Goal: Task Accomplishment & Management: Use online tool/utility

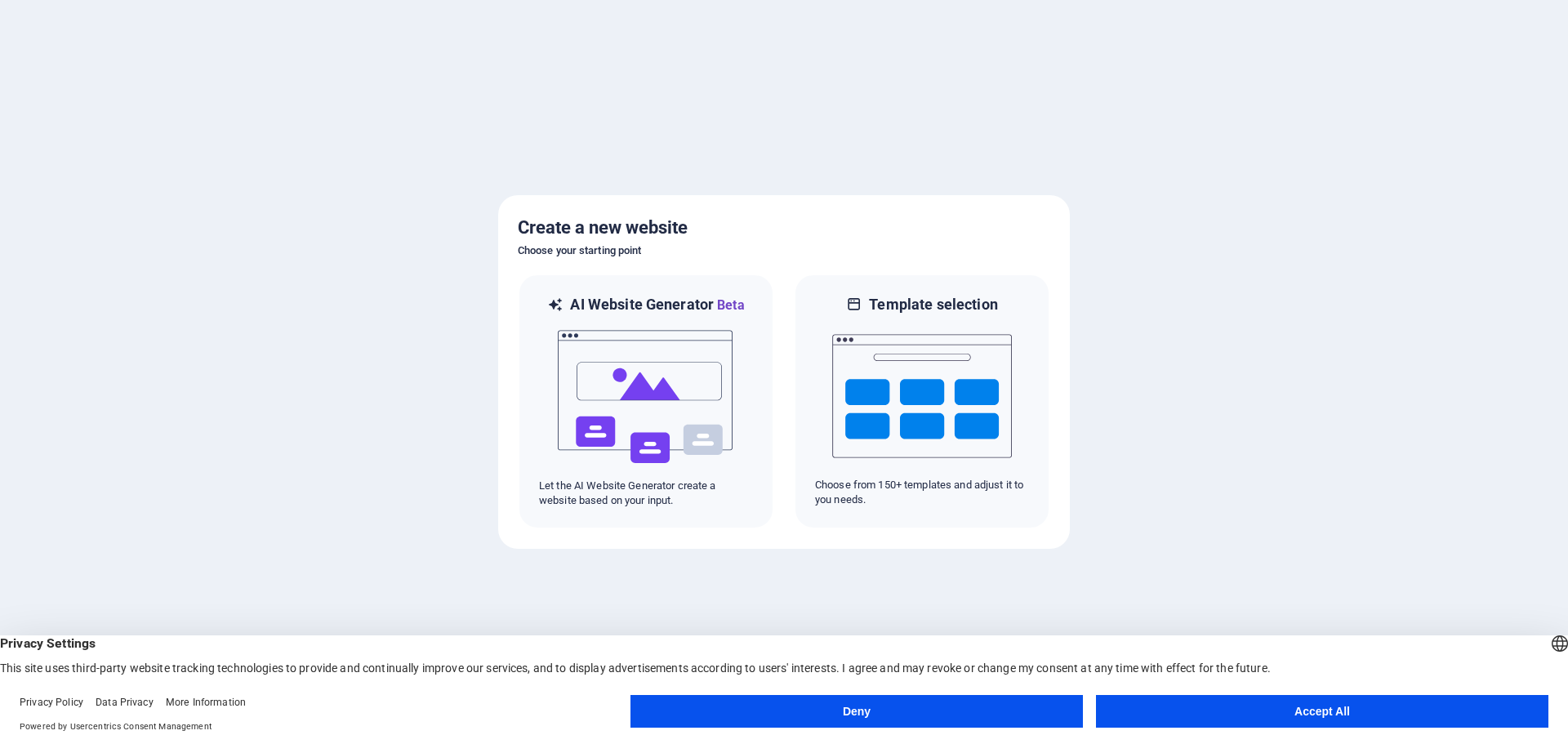
click at [356, 147] on div at bounding box center [784, 372] width 1568 height 744
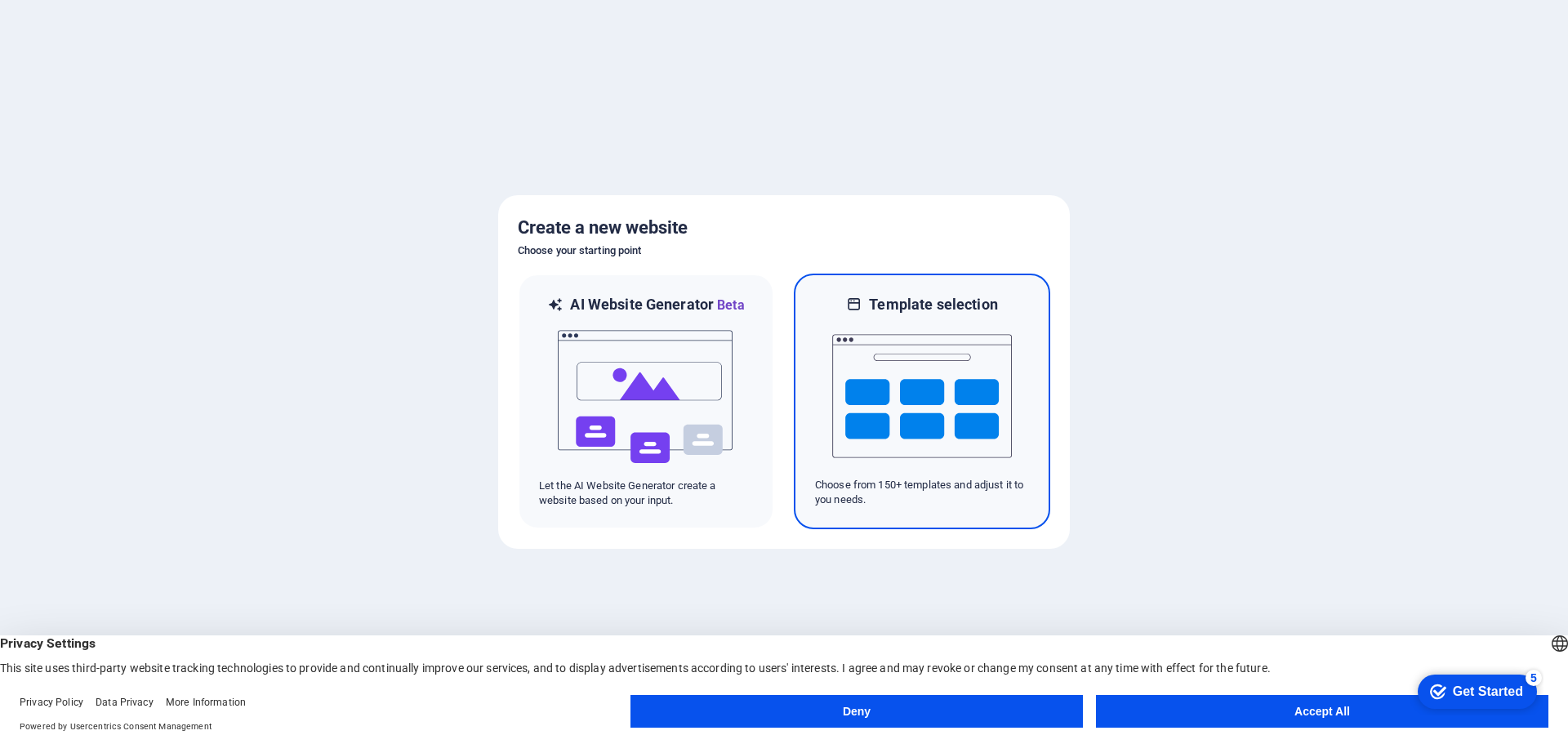
click at [955, 418] on img at bounding box center [922, 396] width 180 height 163
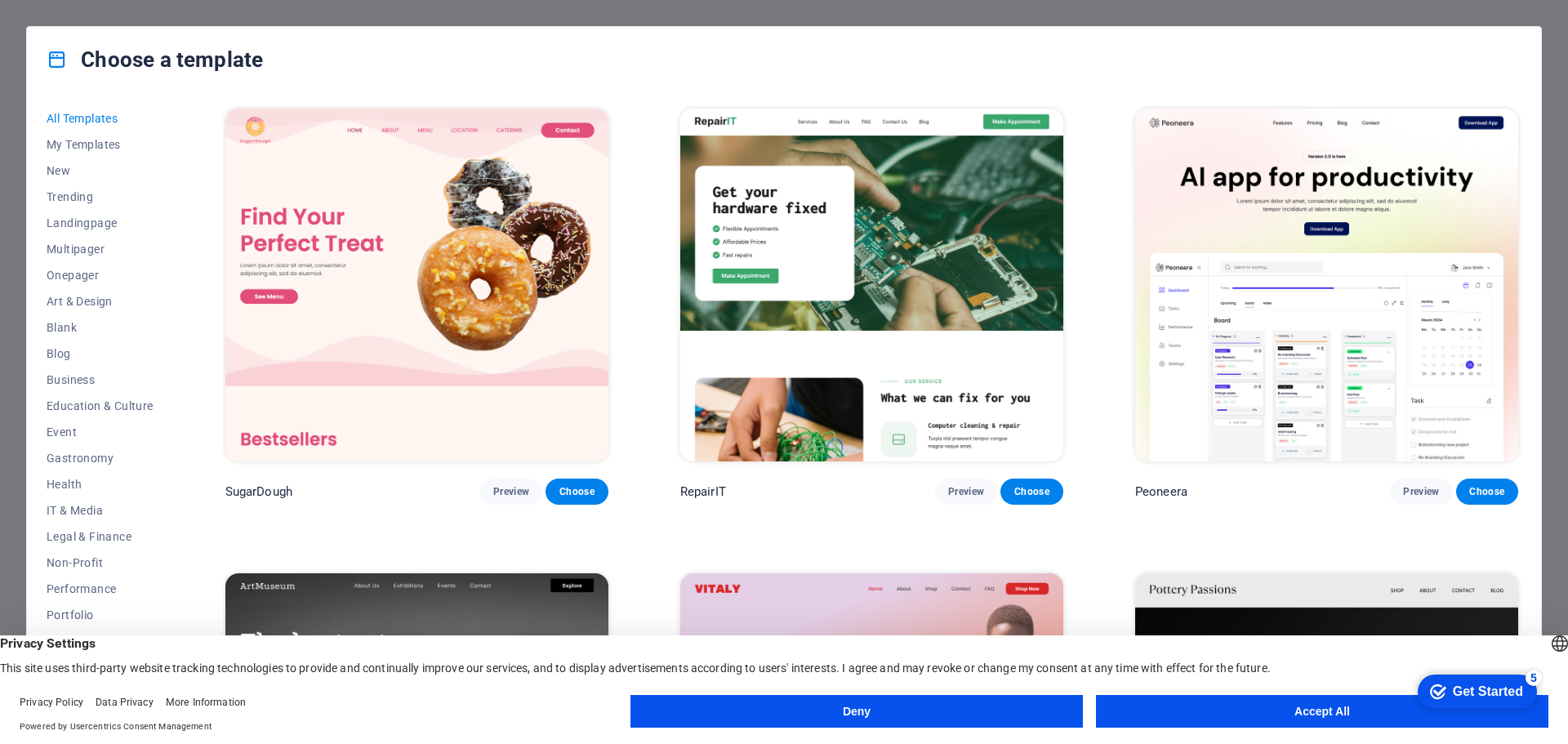
scroll to position [572, 0]
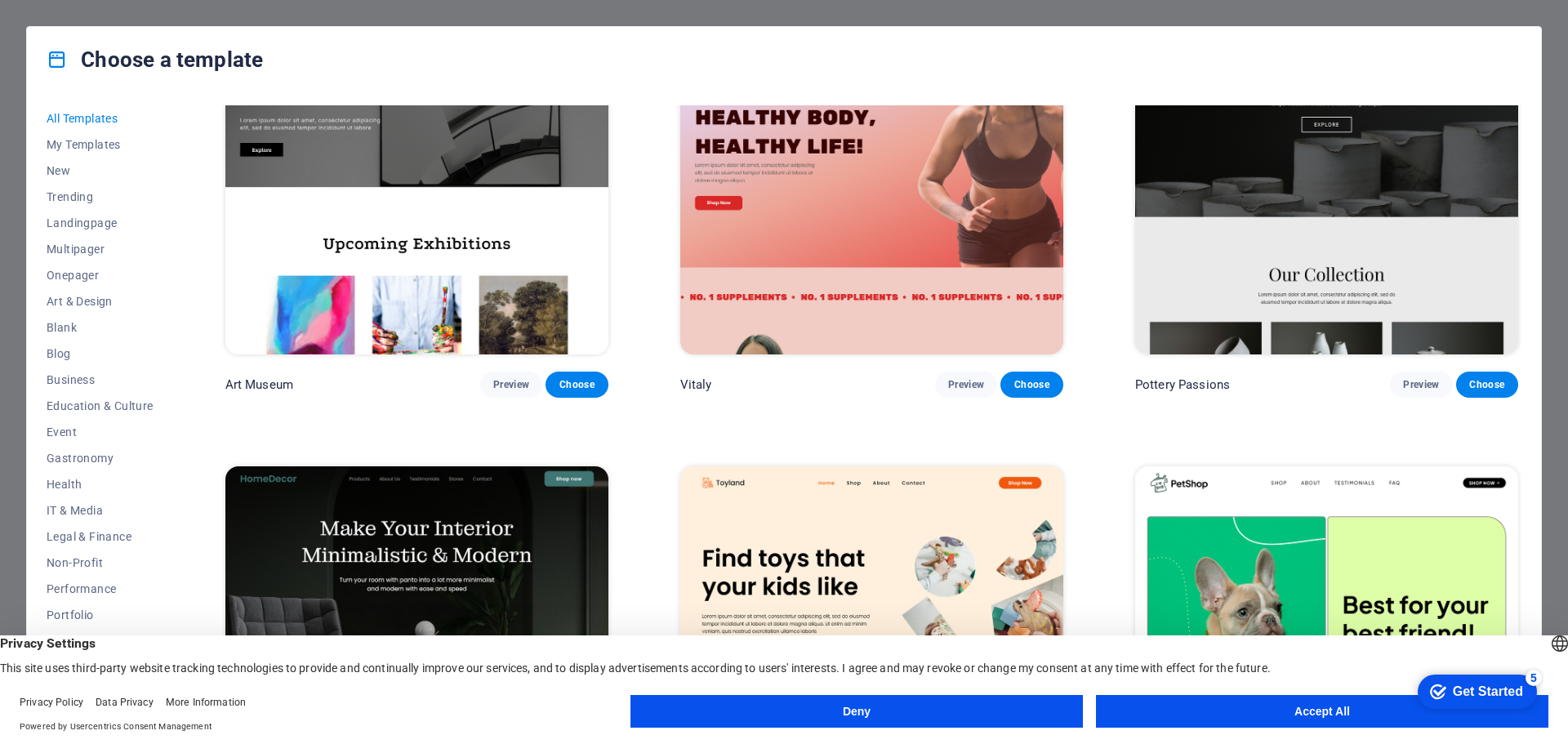
click at [1387, 268] on img at bounding box center [1326, 178] width 383 height 353
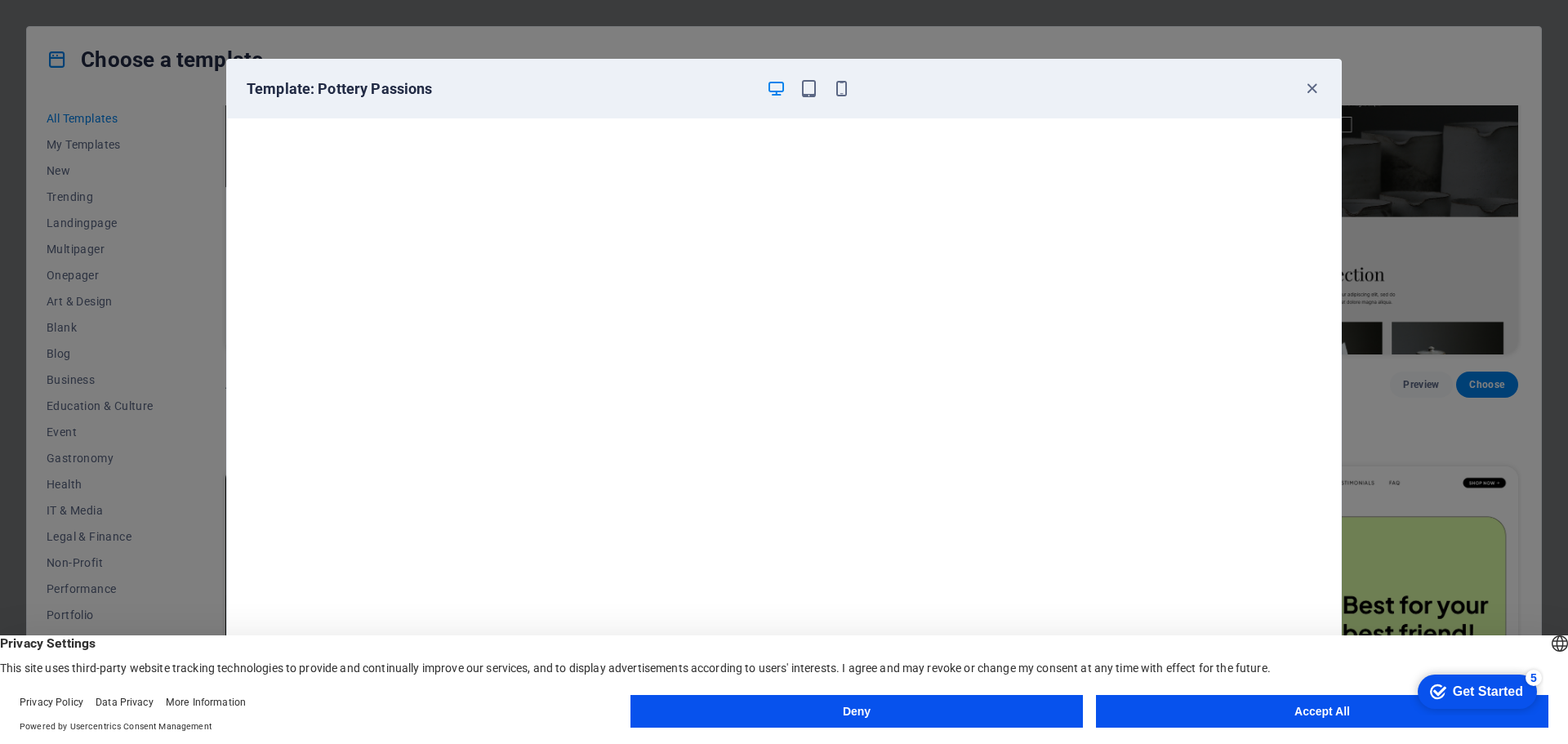
scroll to position [4, 0]
drag, startPoint x: 1469, startPoint y: 694, endPoint x: 1626, endPoint y: 1038, distance: 378.1
click at [1468, 694] on div "Get Started" at bounding box center [1488, 692] width 70 height 15
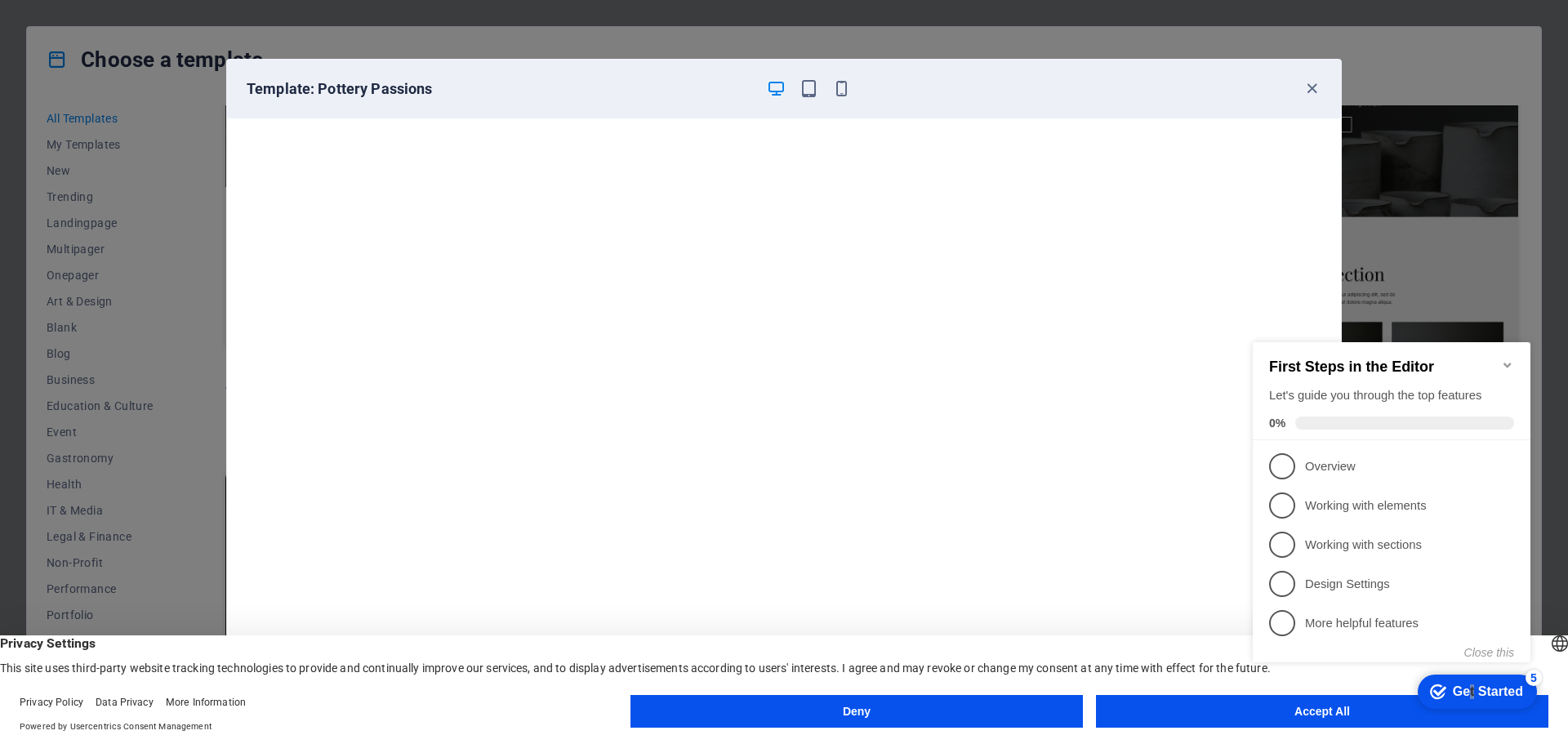
click at [1209, 717] on button "Accept All" at bounding box center [1322, 711] width 452 height 32
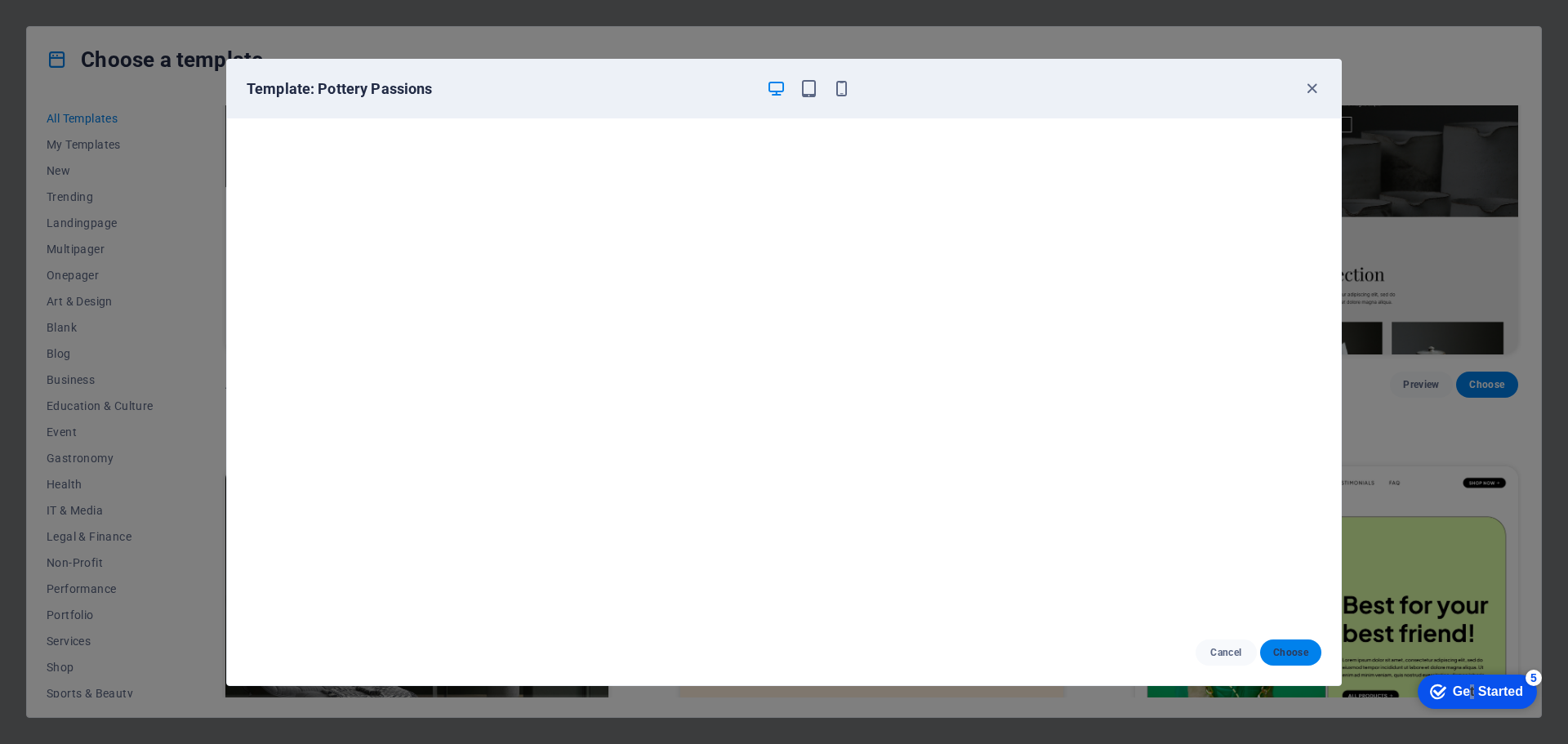
click at [1305, 655] on span "Choose" at bounding box center [1291, 653] width 35 height 13
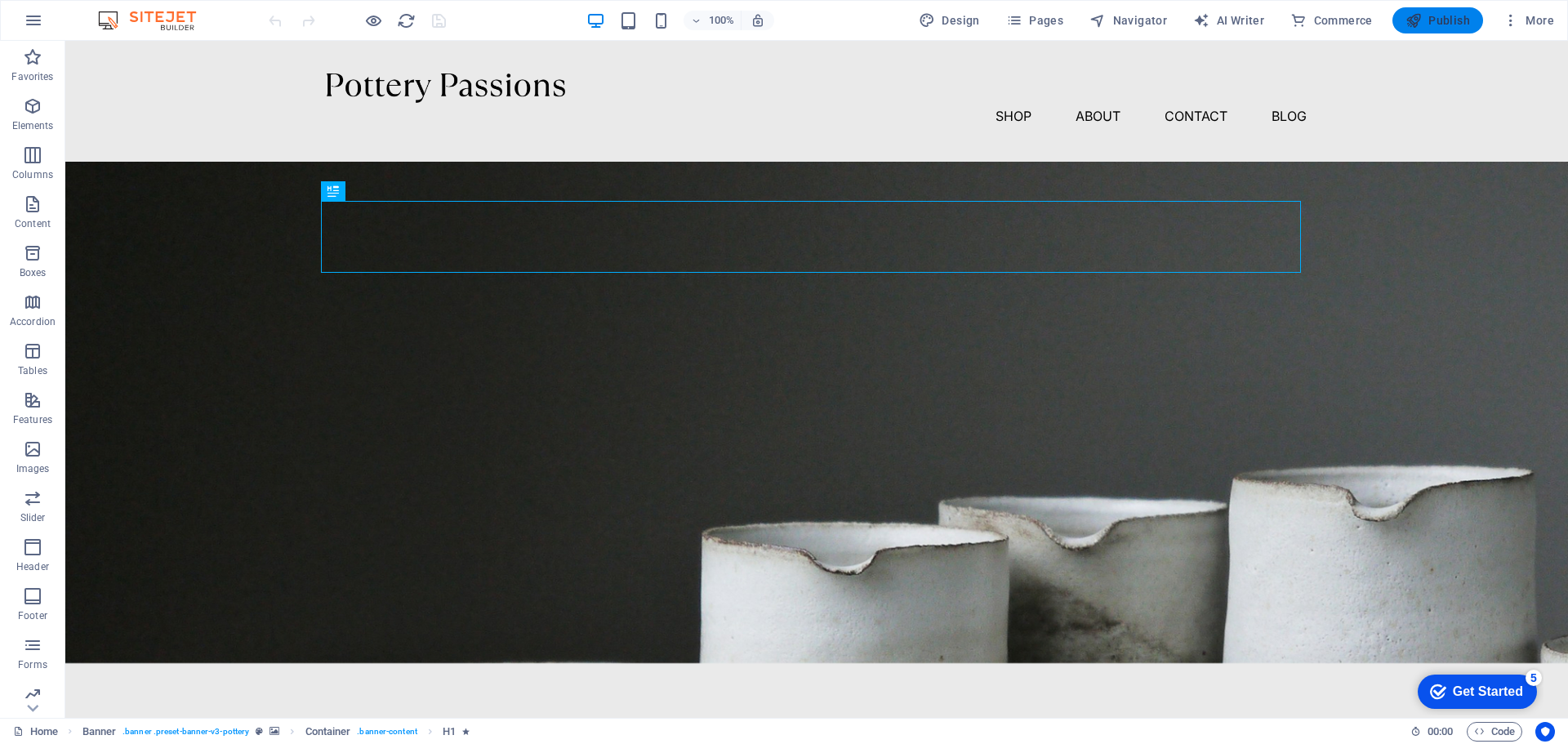
click at [1451, 20] on span "Publish" at bounding box center [1438, 21] width 65 height 17
